Goal: Navigation & Orientation: Find specific page/section

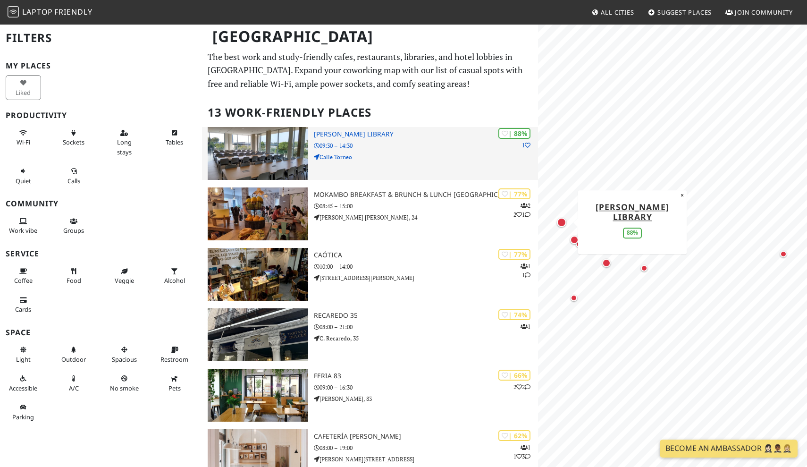
click at [283, 144] on img at bounding box center [258, 153] width 101 height 53
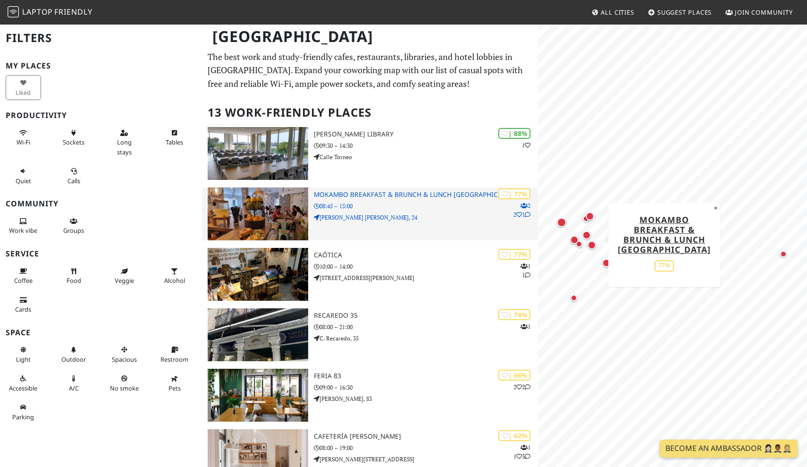
click at [274, 218] on img at bounding box center [258, 213] width 101 height 53
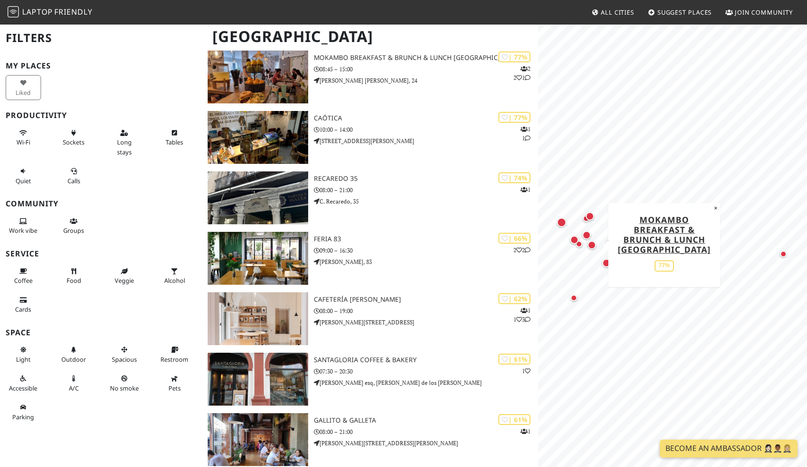
scroll to position [138, 0]
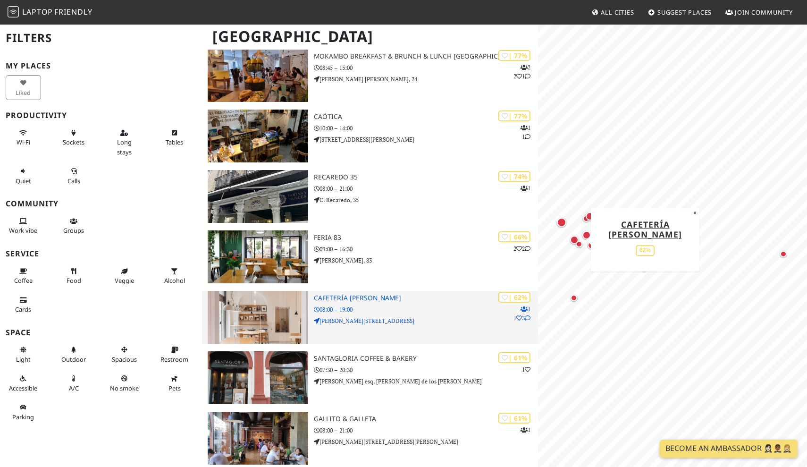
click at [275, 302] on img at bounding box center [258, 317] width 101 height 53
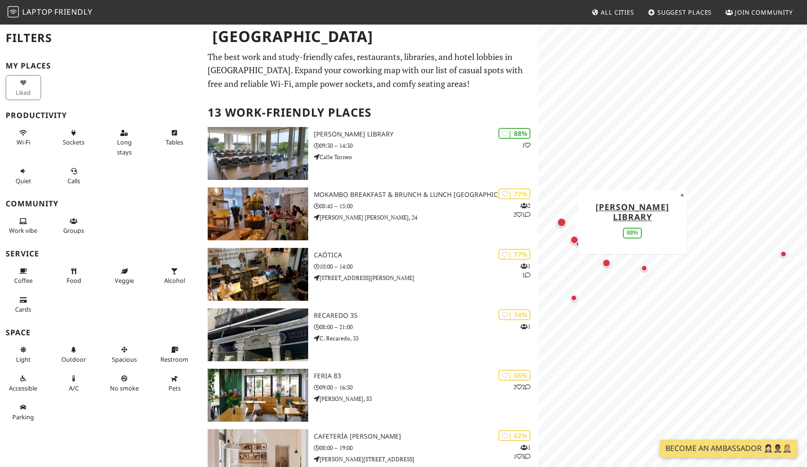
scroll to position [0, 0]
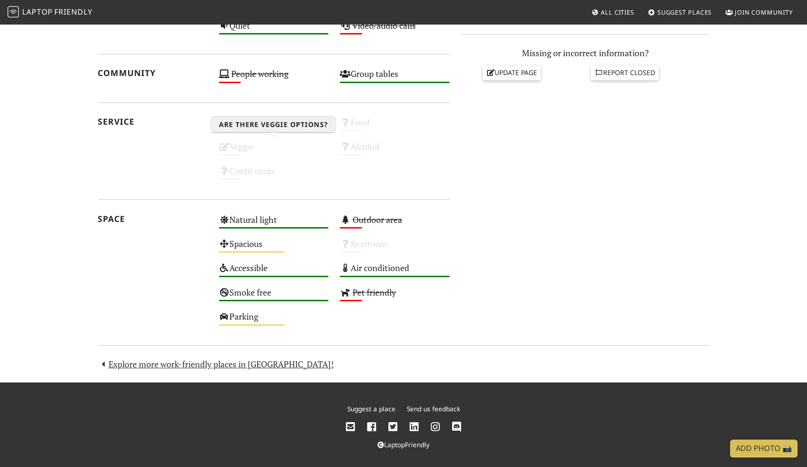
scroll to position [427, 0]
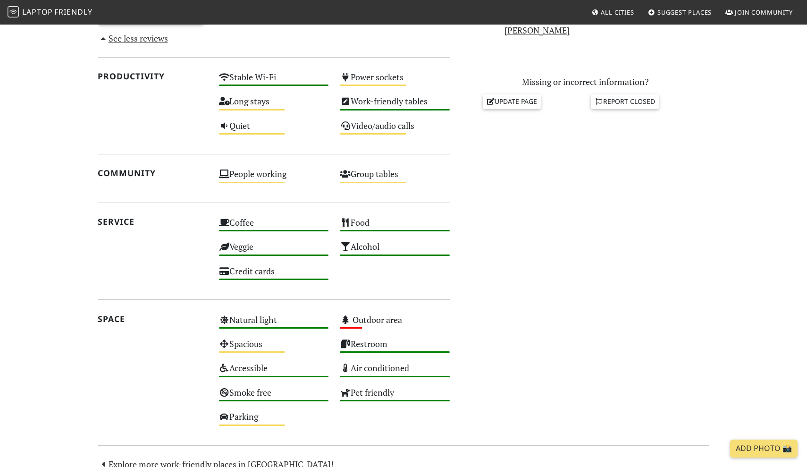
scroll to position [9, 0]
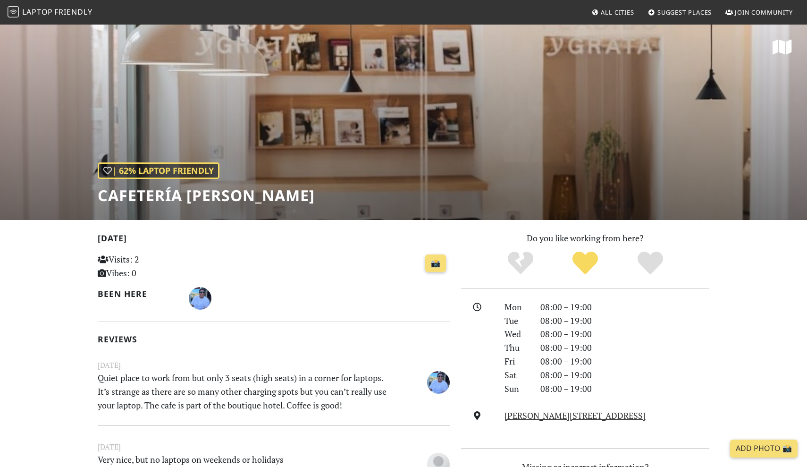
click at [268, 115] on div "| 62% Laptop Friendly Cafetería [PERSON_NAME]" at bounding box center [403, 122] width 807 height 196
